Goal: Information Seeking & Learning: Learn about a topic

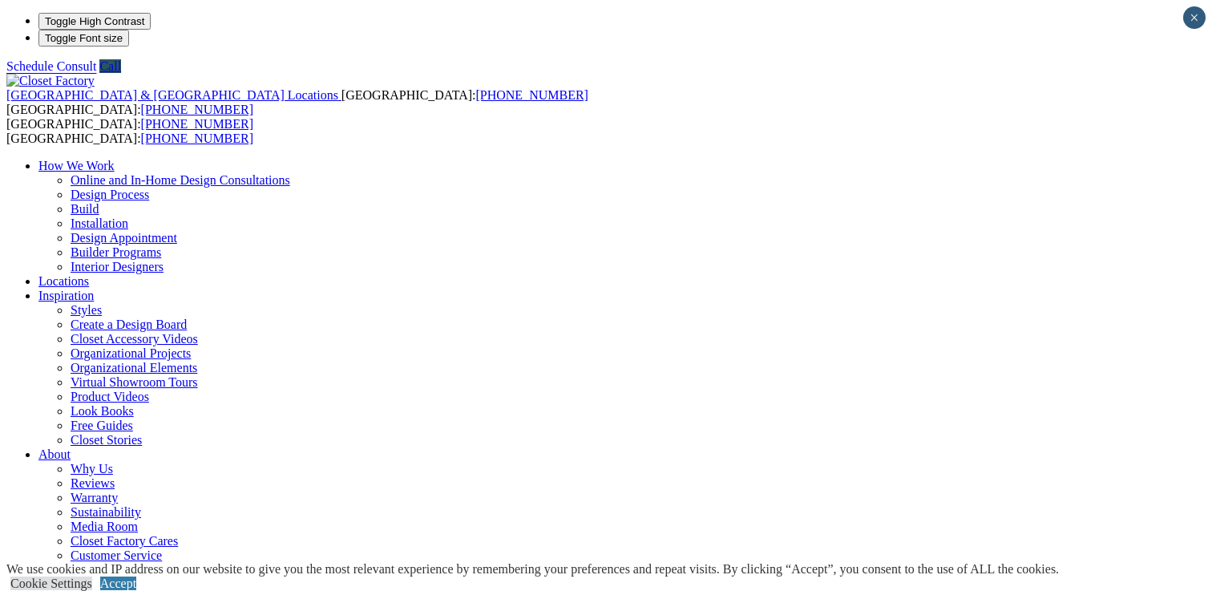
scroll to position [2, 0]
click at [92, 576] on link "Cookie Settings" at bounding box center [51, 583] width 82 height 14
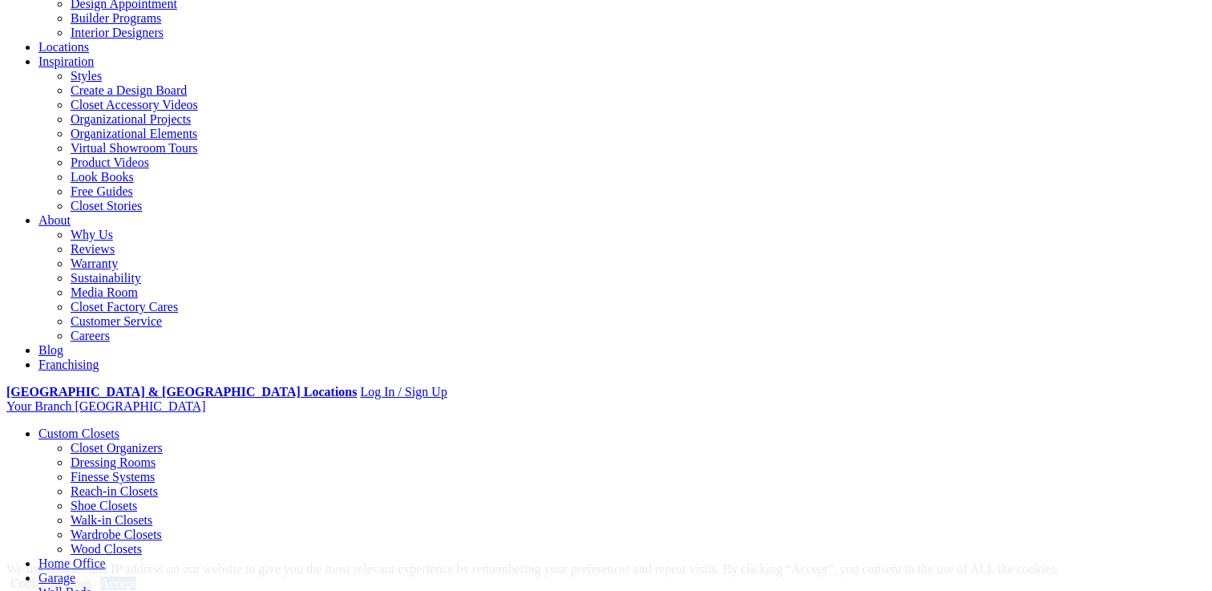
scroll to position [289, 0]
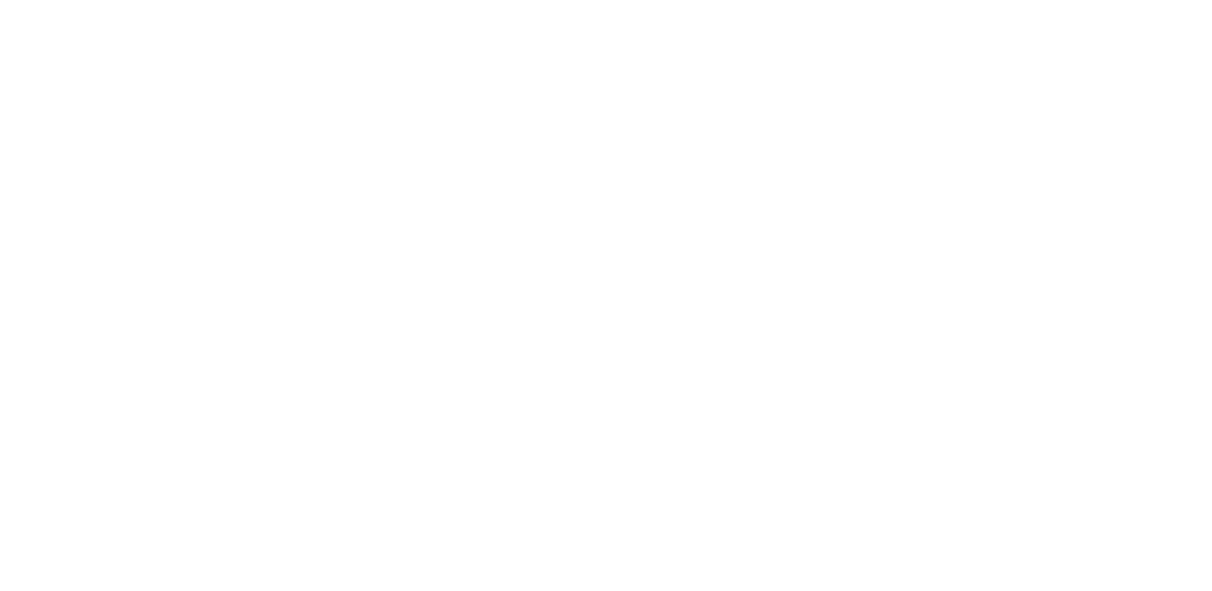
scroll to position [3387, 0]
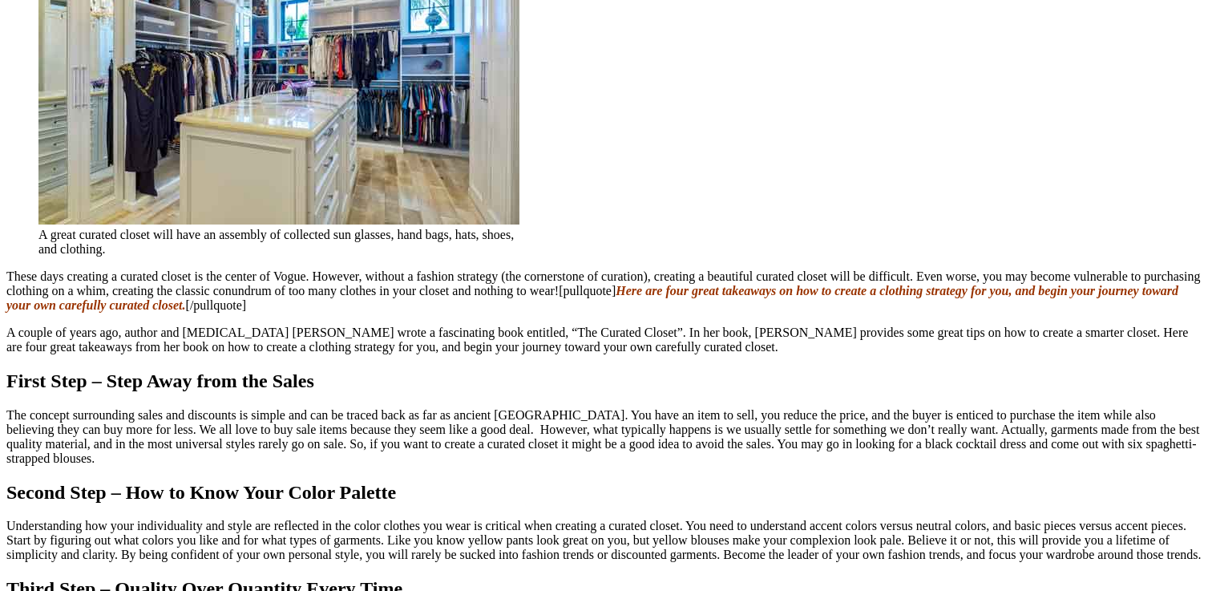
scroll to position [1331, 0]
